Goal: Transaction & Acquisition: Purchase product/service

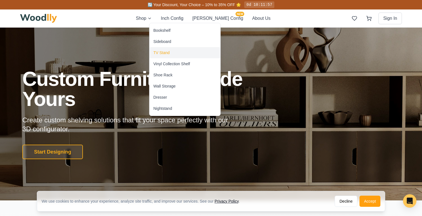
click at [164, 53] on div "TV Stand" at bounding box center [161, 53] width 16 height 6
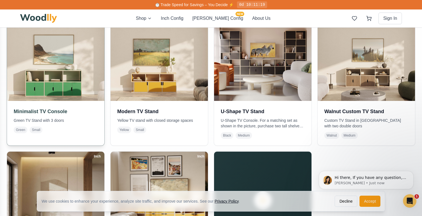
scroll to position [138, 0]
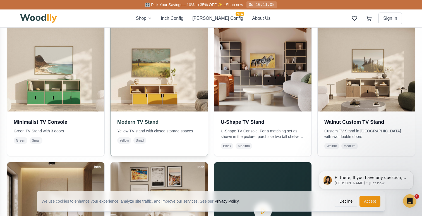
click at [168, 111] on img at bounding box center [159, 63] width 102 height 102
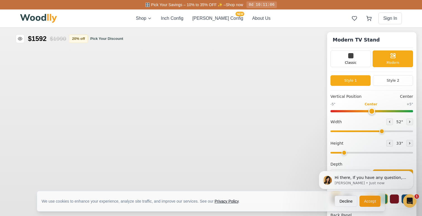
type input "52"
type input "2"
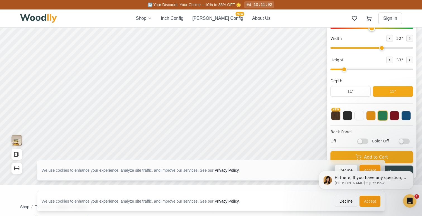
scroll to position [84, 0]
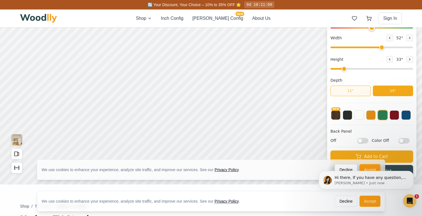
click at [352, 92] on button "11"" at bounding box center [350, 91] width 40 height 11
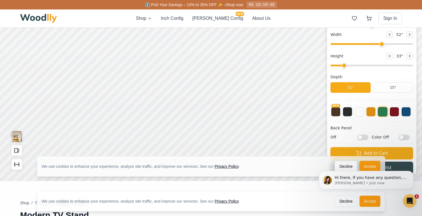
scroll to position [89, 0]
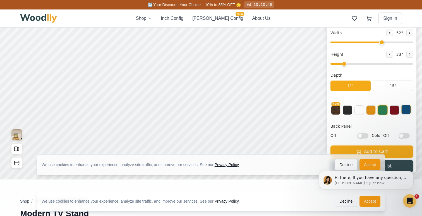
click at [407, 111] on button at bounding box center [405, 109] width 9 height 9
click at [335, 111] on button "NEW" at bounding box center [335, 109] width 9 height 9
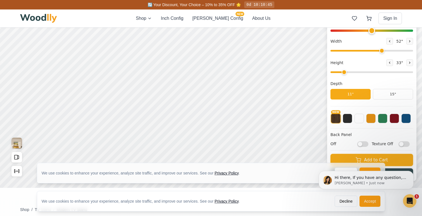
scroll to position [91, 0]
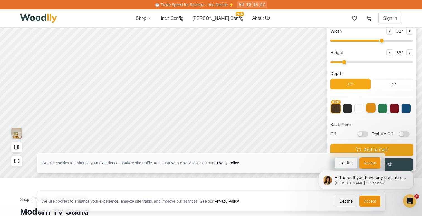
click at [371, 109] on button at bounding box center [370, 107] width 9 height 9
click at [383, 108] on button at bounding box center [382, 107] width 9 height 9
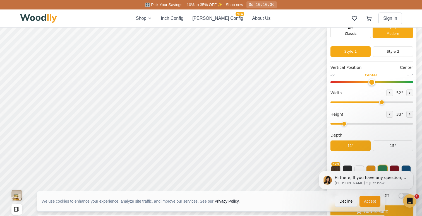
scroll to position [39, 0]
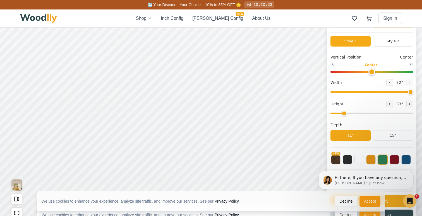
drag, startPoint x: 381, startPoint y: 92, endPoint x: 417, endPoint y: 93, distance: 36.3
type input "72"
click at [413, 93] on input "range" at bounding box center [371, 92] width 83 height 2
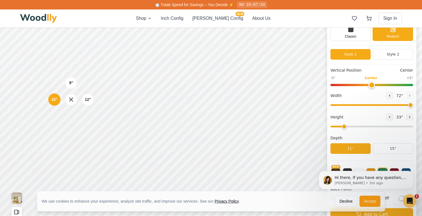
scroll to position [24, 0]
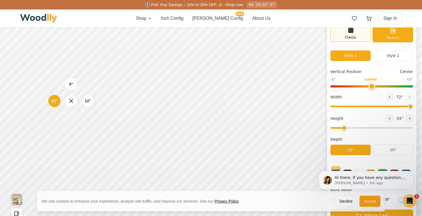
click at [359, 37] on div "Classic" at bounding box center [350, 33] width 40 height 17
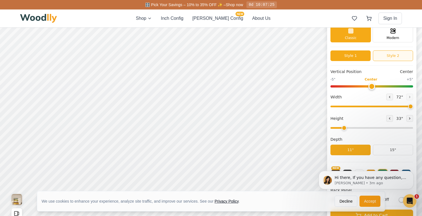
click at [386, 59] on button "Style 2" at bounding box center [393, 56] width 40 height 11
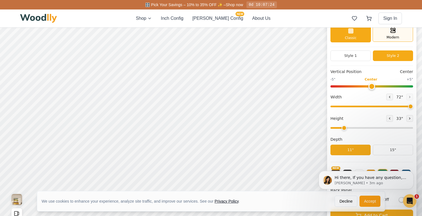
click at [388, 35] on div "Modern" at bounding box center [393, 33] width 40 height 17
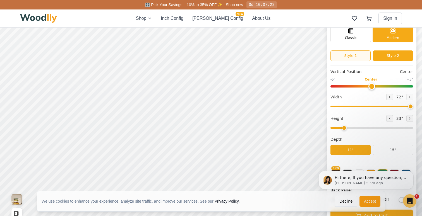
click at [362, 54] on button "Style 1" at bounding box center [350, 56] width 40 height 11
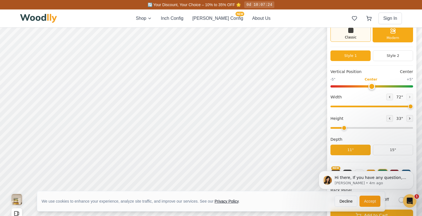
click at [361, 38] on div "Classic" at bounding box center [350, 33] width 40 height 17
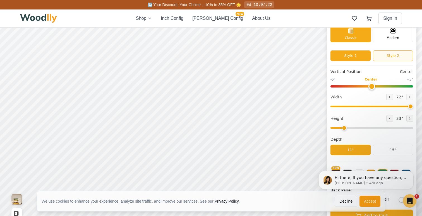
click at [388, 55] on button "Style 2" at bounding box center [393, 56] width 40 height 11
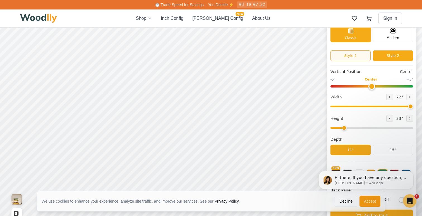
click at [356, 56] on button "Style 1" at bounding box center [350, 56] width 40 height 11
click at [396, 56] on button "Style 2" at bounding box center [393, 56] width 40 height 11
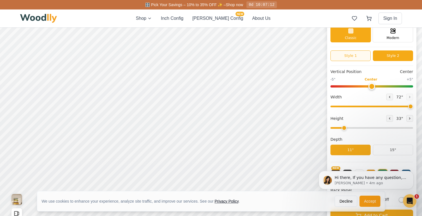
click at [353, 52] on button "Style 1" at bounding box center [350, 56] width 40 height 11
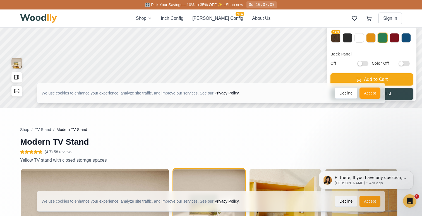
scroll to position [161, 0]
click at [346, 92] on button "Decline" at bounding box center [346, 92] width 23 height 11
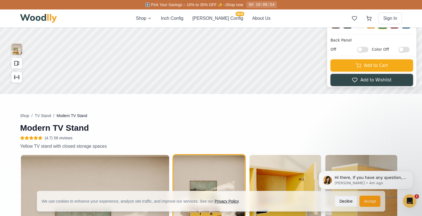
scroll to position [176, 0]
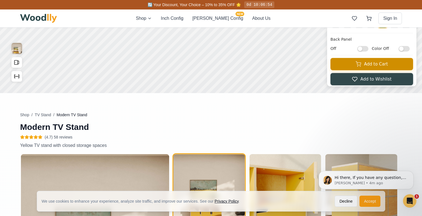
click at [377, 64] on button "Add to Cart" at bounding box center [371, 64] width 83 height 12
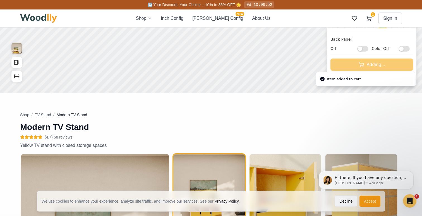
scroll to position [0, 0]
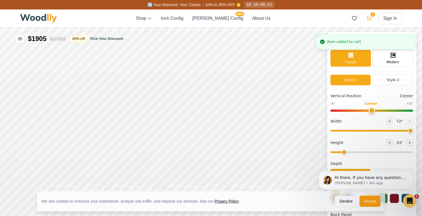
click at [367, 18] on icon at bounding box center [369, 19] width 6 height 6
